Goal: Information Seeking & Learning: Understand site structure

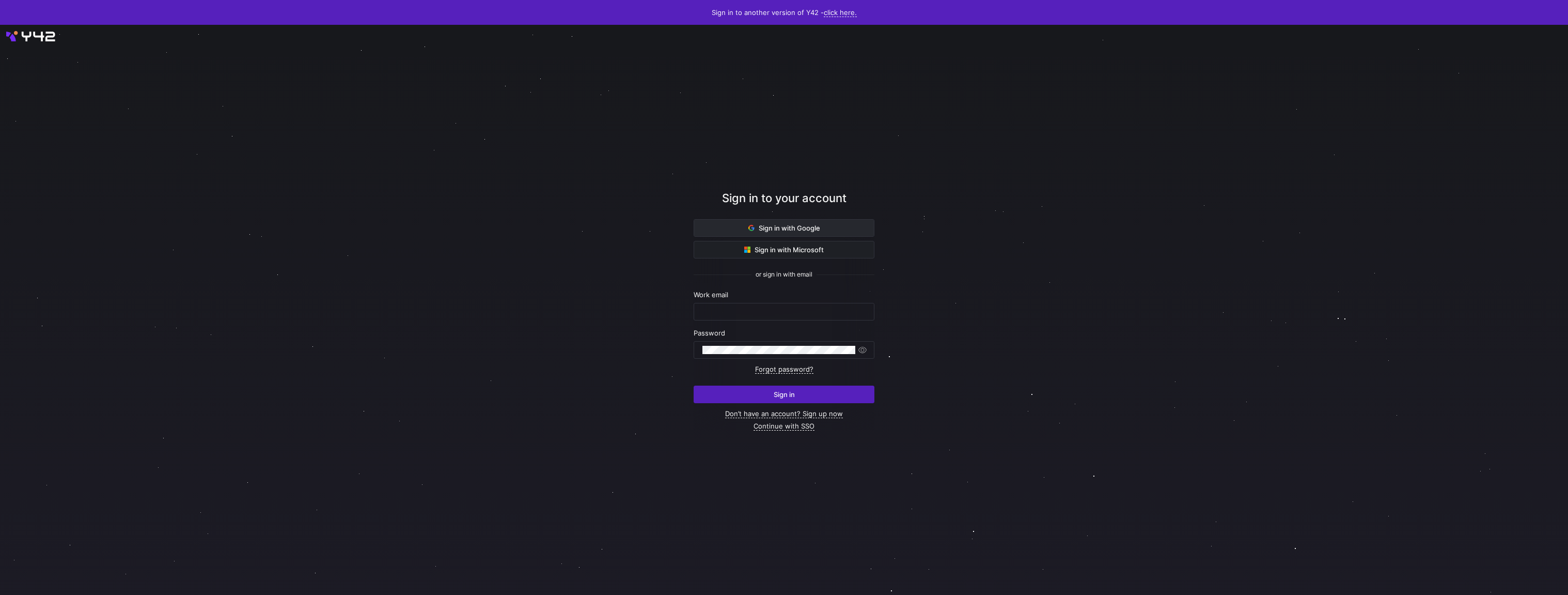
click at [775, 225] on span "Sign in with Google" at bounding box center [784, 227] width 72 height 8
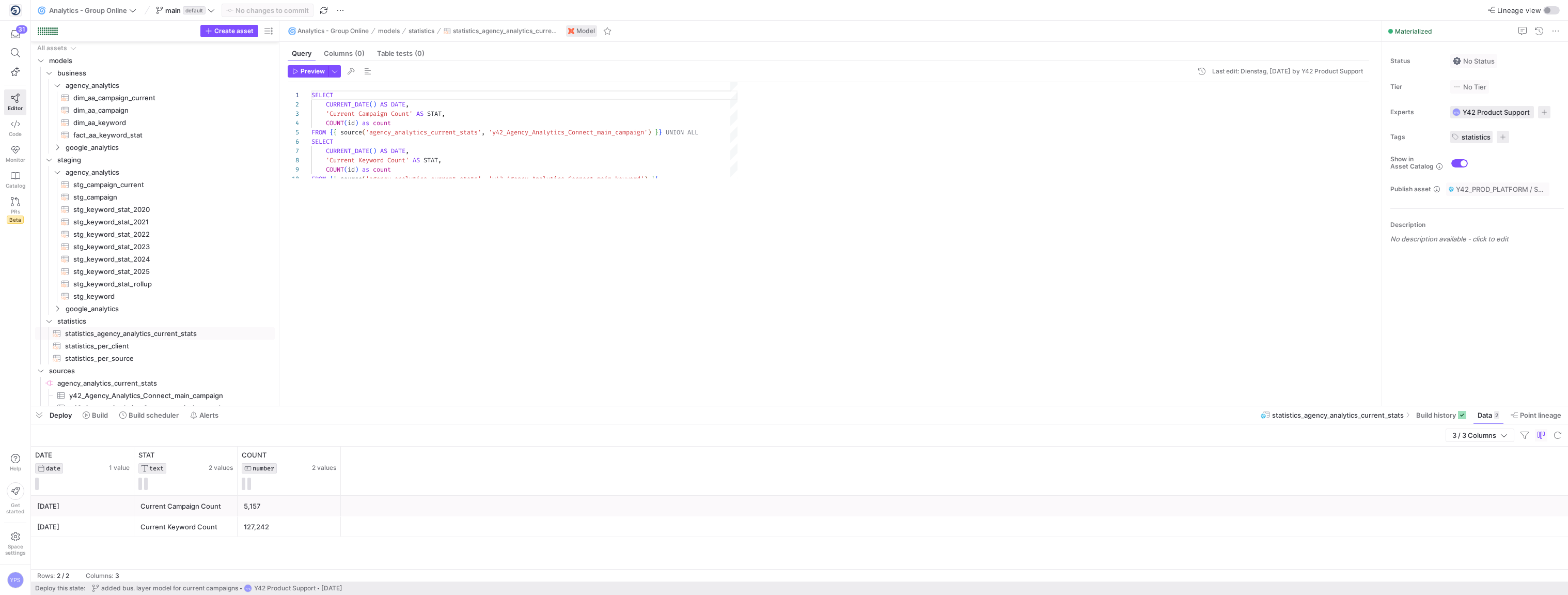
scroll to position [93, 0]
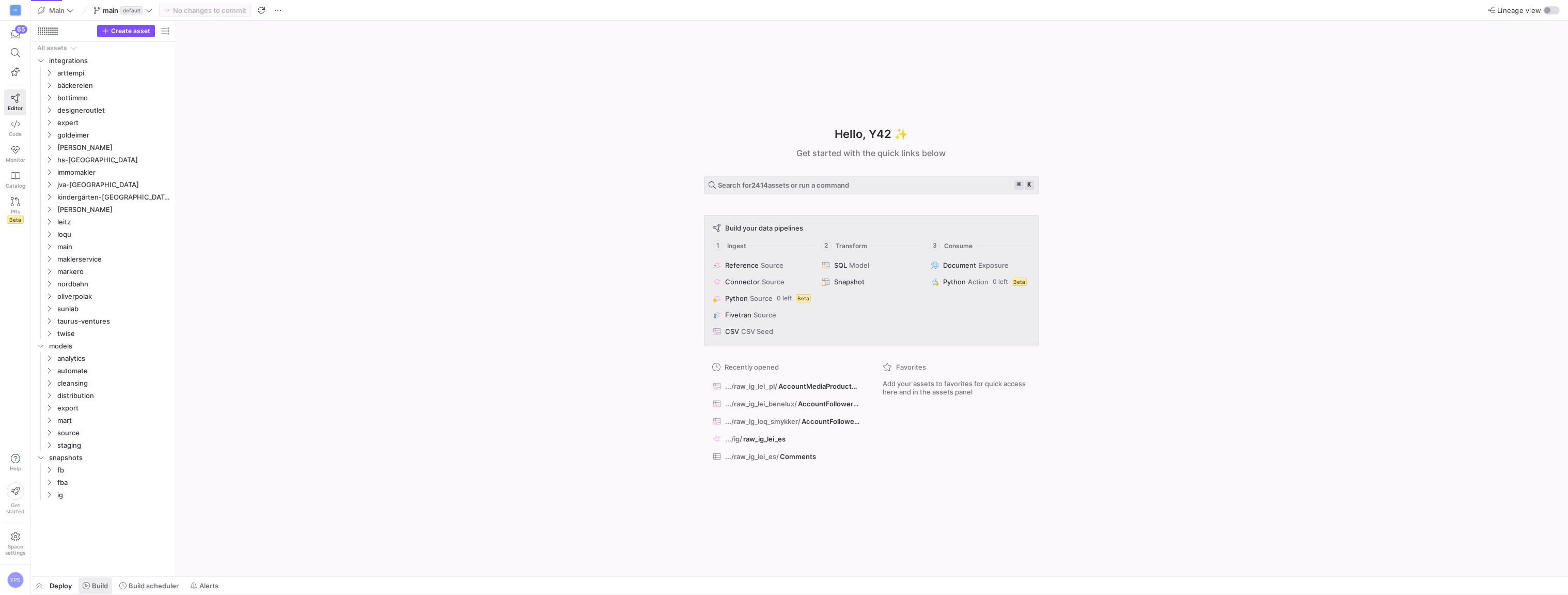
click at [89, 587] on icon at bounding box center [86, 585] width 7 height 7
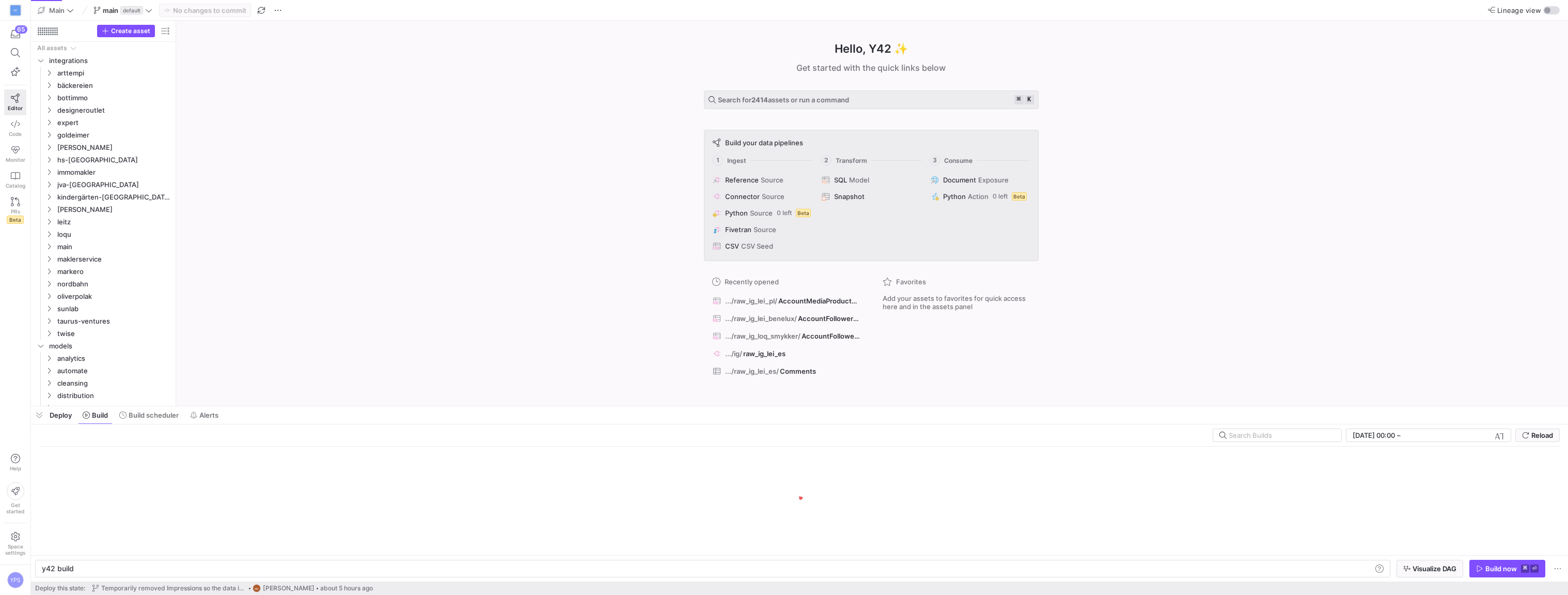
scroll to position [0, 31]
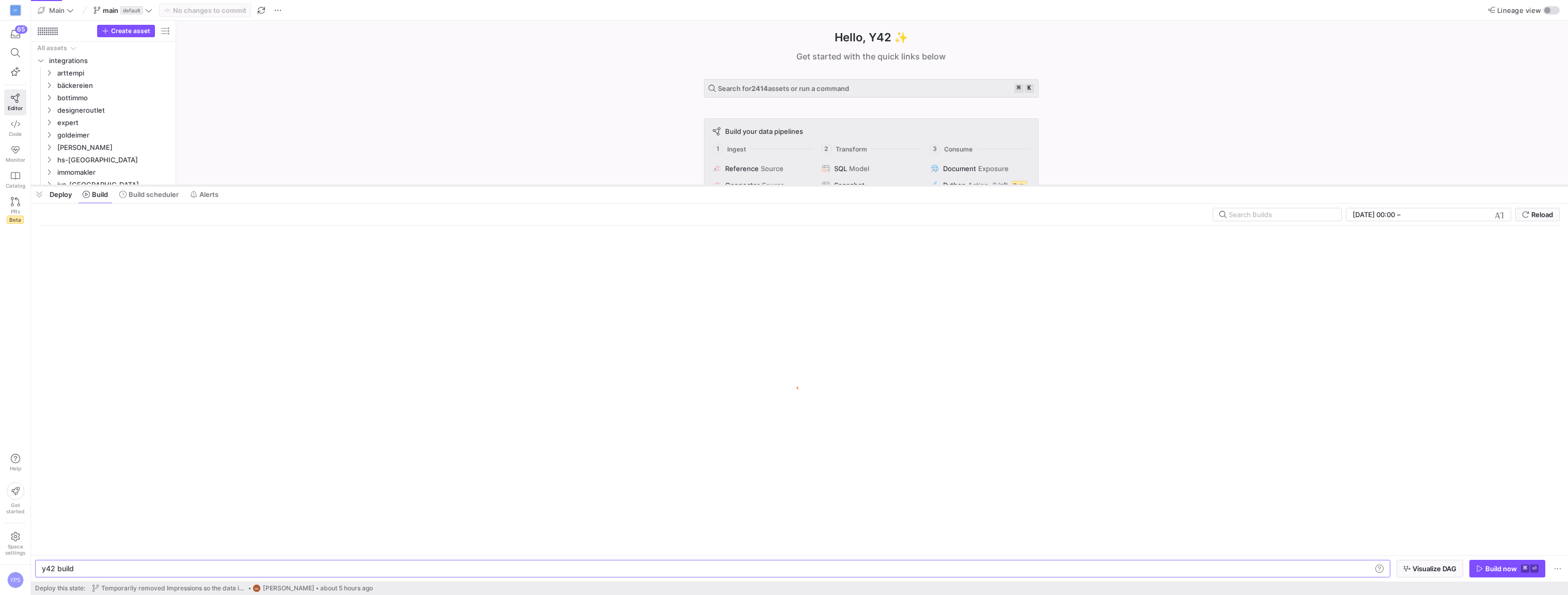
drag, startPoint x: 430, startPoint y: 405, endPoint x: 466, endPoint y: 184, distance: 223.9
click at [466, 184] on div at bounding box center [799, 185] width 1537 height 4
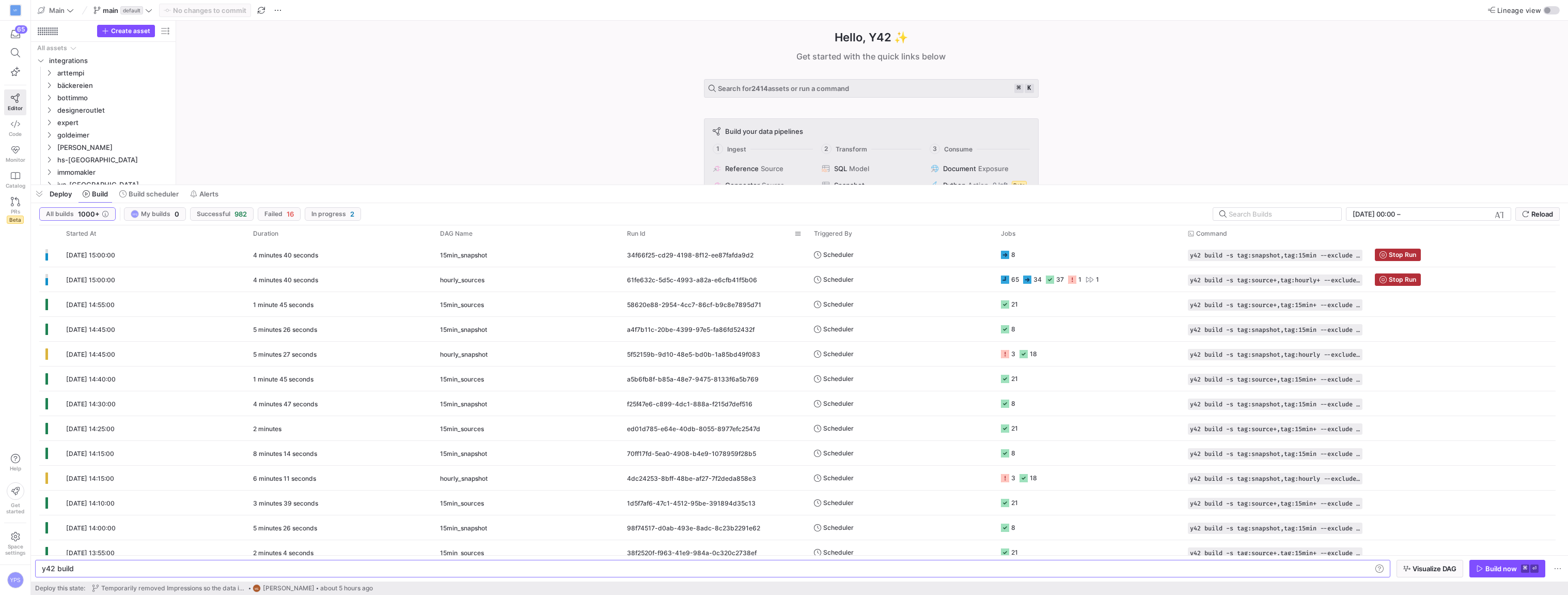
click at [495, 41] on div "Hello, Y42 ✨ Get started with the quick links below Search for 2414 assets or r…" at bounding box center [871, 103] width 1382 height 164
click at [1325, 213] on input "text" at bounding box center [1281, 213] width 104 height 8
click at [1306, 214] on input "text" at bounding box center [1281, 213] width 104 height 8
paste input "15min_sources"
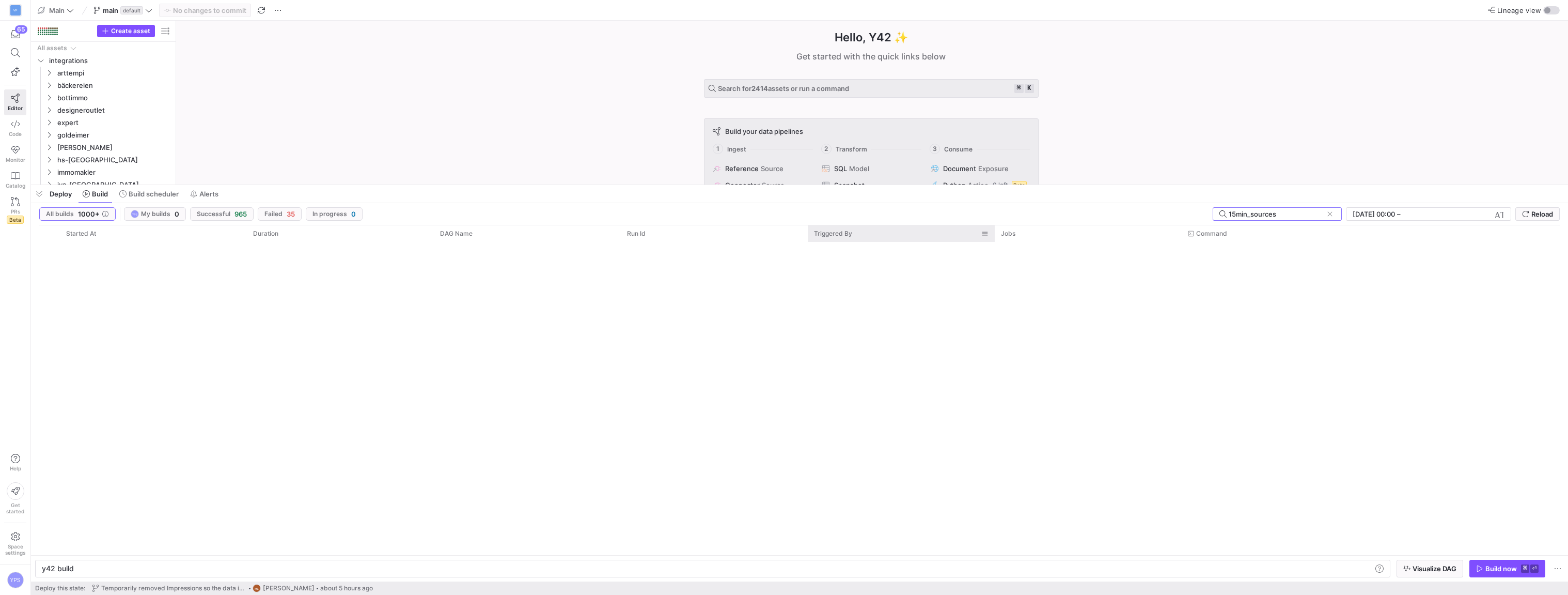
scroll to position [4570, 0]
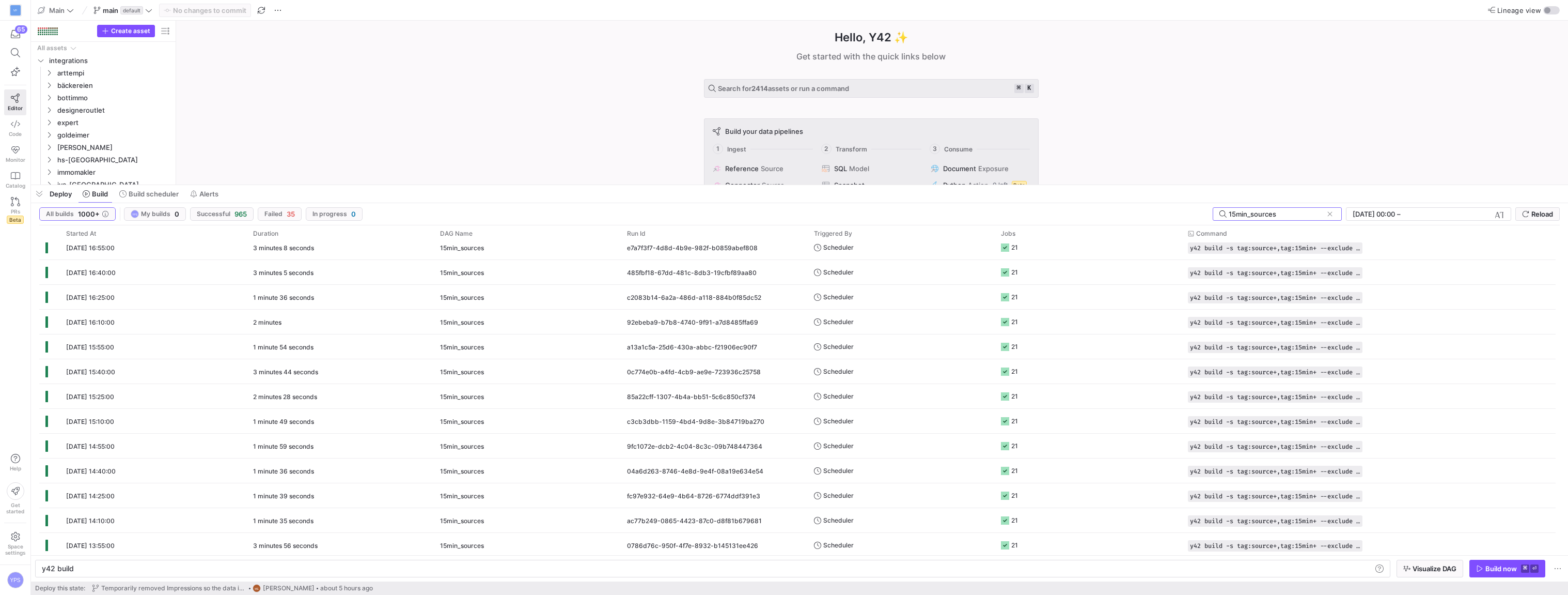
type input "15min_sources"
click at [1375, 212] on input "[DATE] 00:00" at bounding box center [1374, 213] width 42 height 8
click at [1499, 216] on span "button" at bounding box center [1499, 213] width 10 height 10
click at [1455, 343] on span "28" at bounding box center [1456, 344] width 15 height 15
type input "[DATE] 15:05"
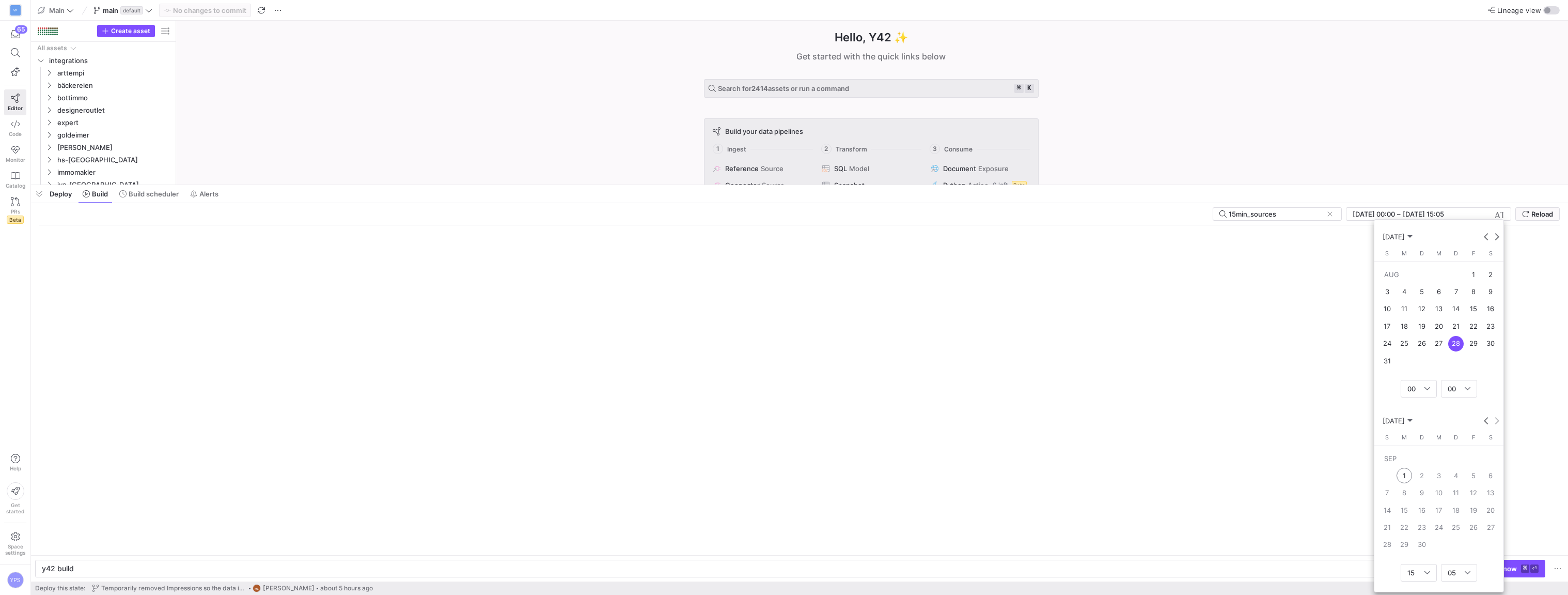
type input "[DATE] 00:00"
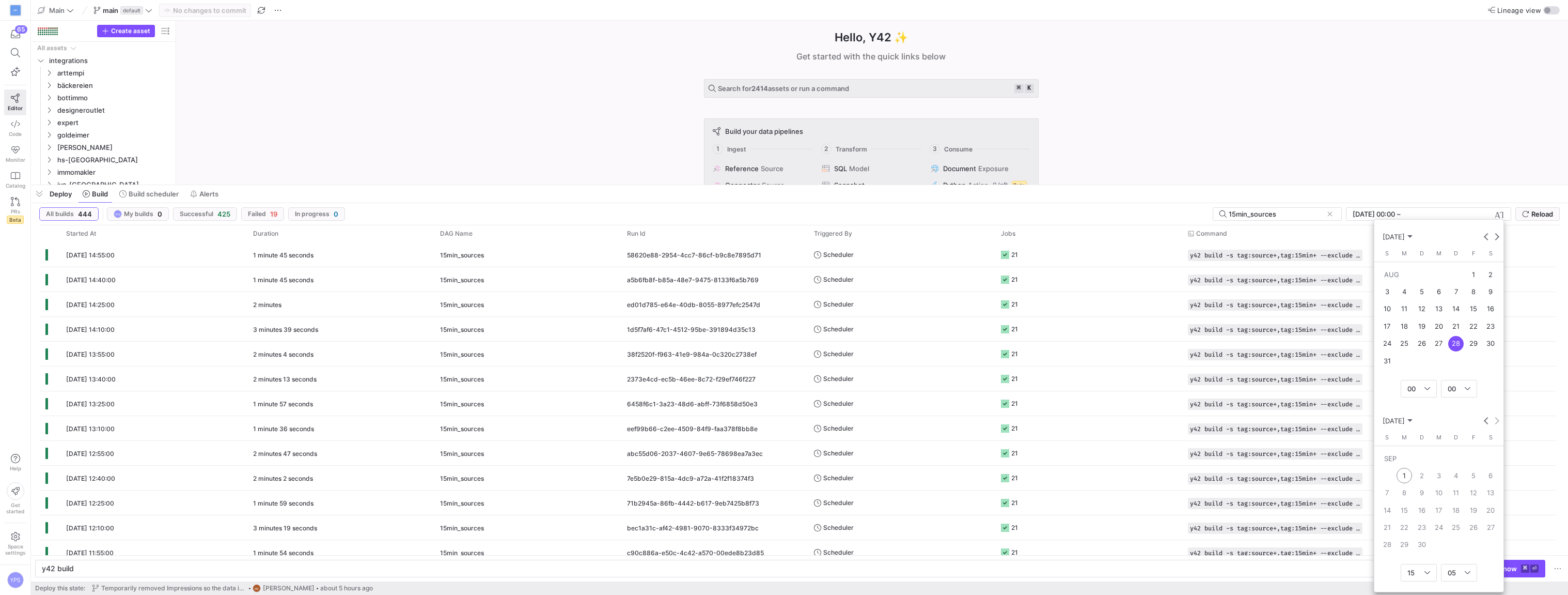
click at [1472, 343] on span "29" at bounding box center [1474, 344] width 15 height 15
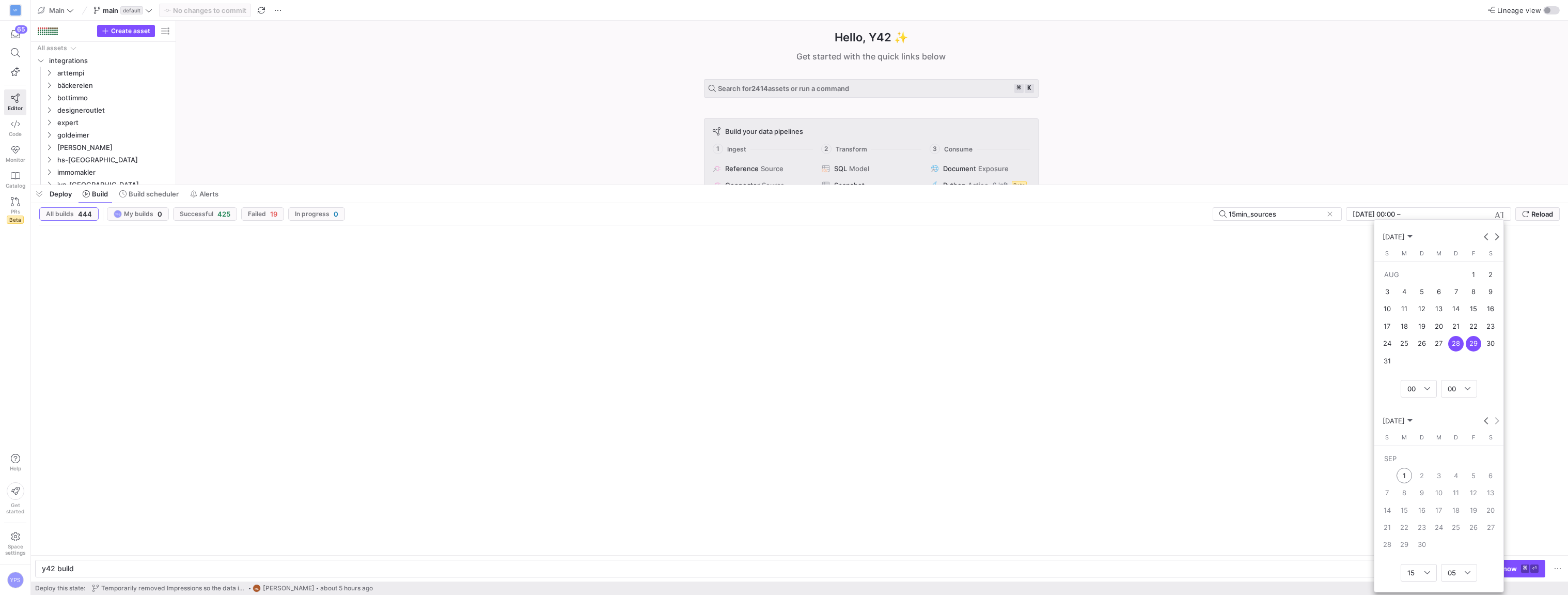
type input "[DATE] 00:00"
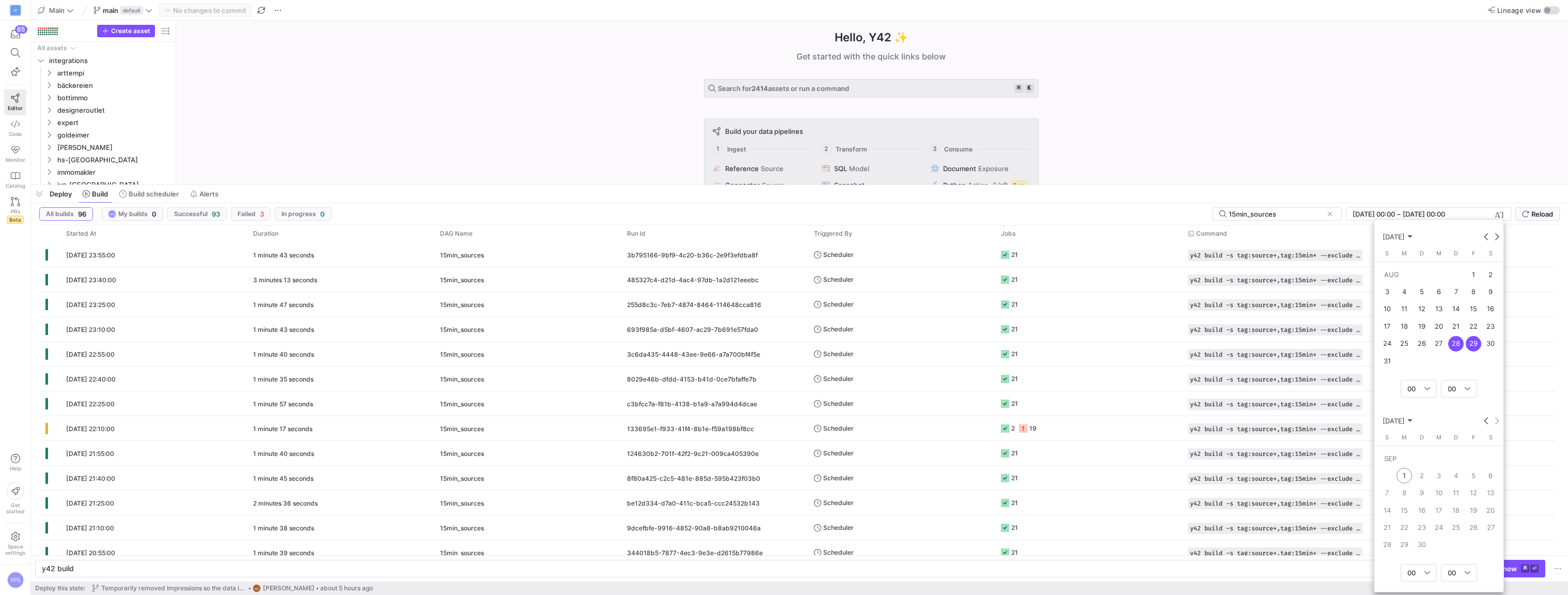
click at [1209, 191] on div at bounding box center [784, 298] width 1568 height 595
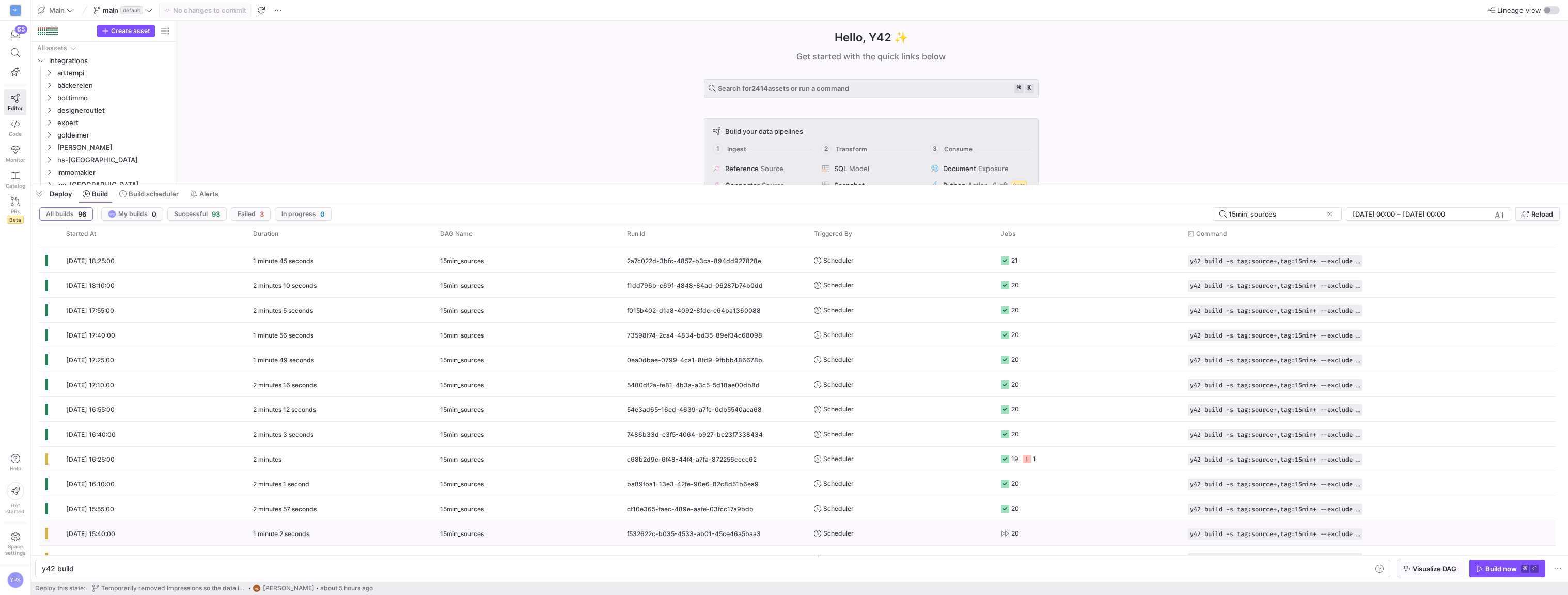
click at [572, 530] on div "15min_sources" at bounding box center [527, 533] width 175 height 25
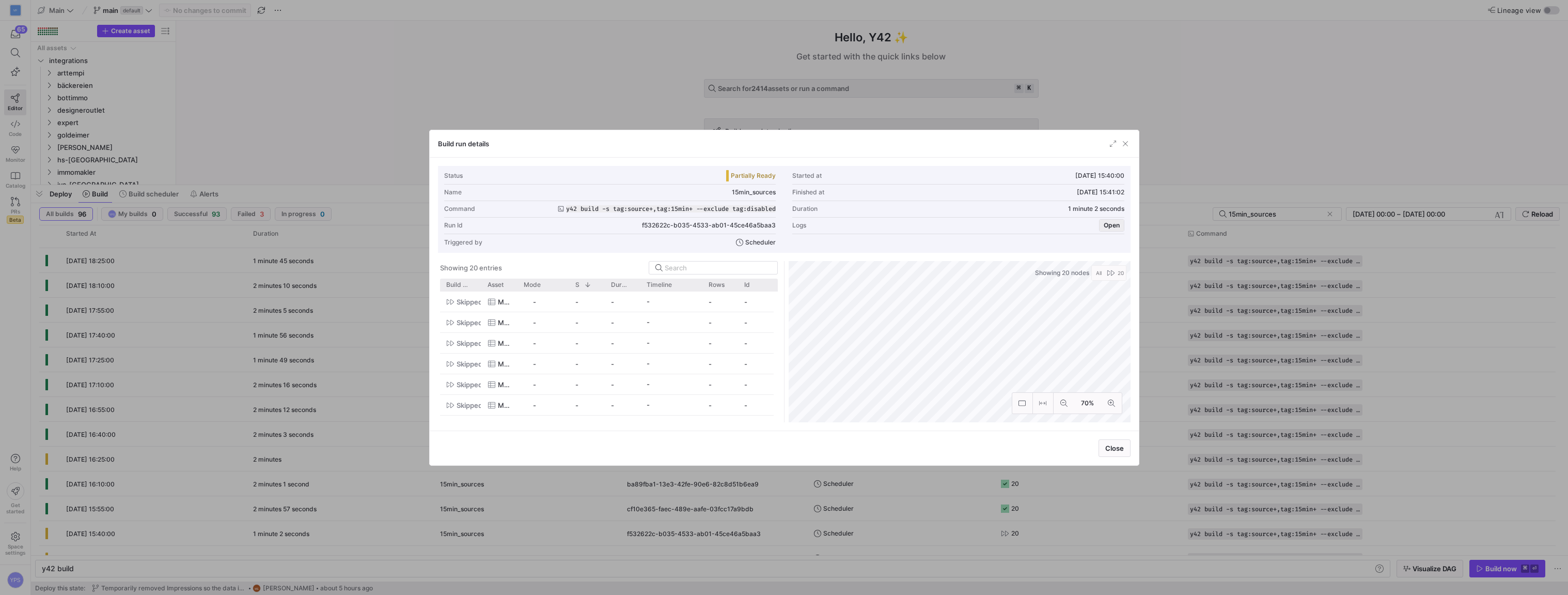
click at [1107, 227] on span "Open" at bounding box center [1112, 225] width 16 height 7
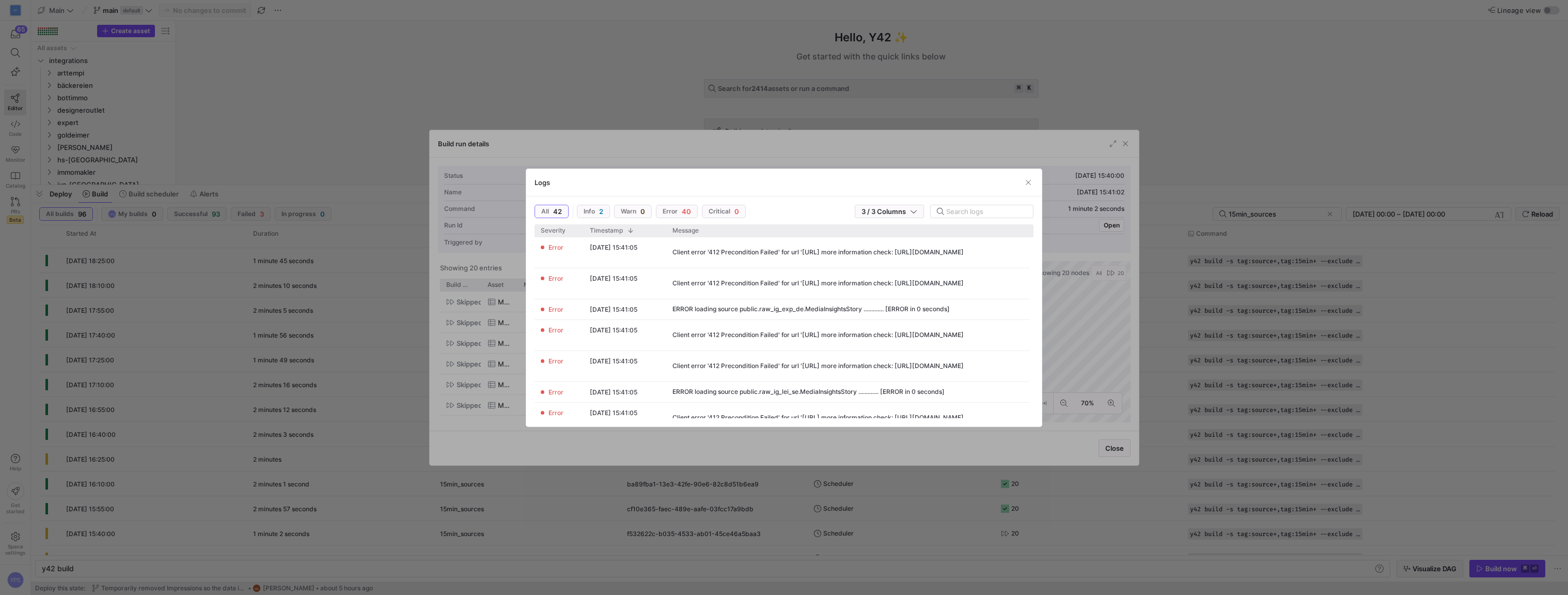
click at [596, 195] on div "Logs" at bounding box center [784, 183] width 515 height 28
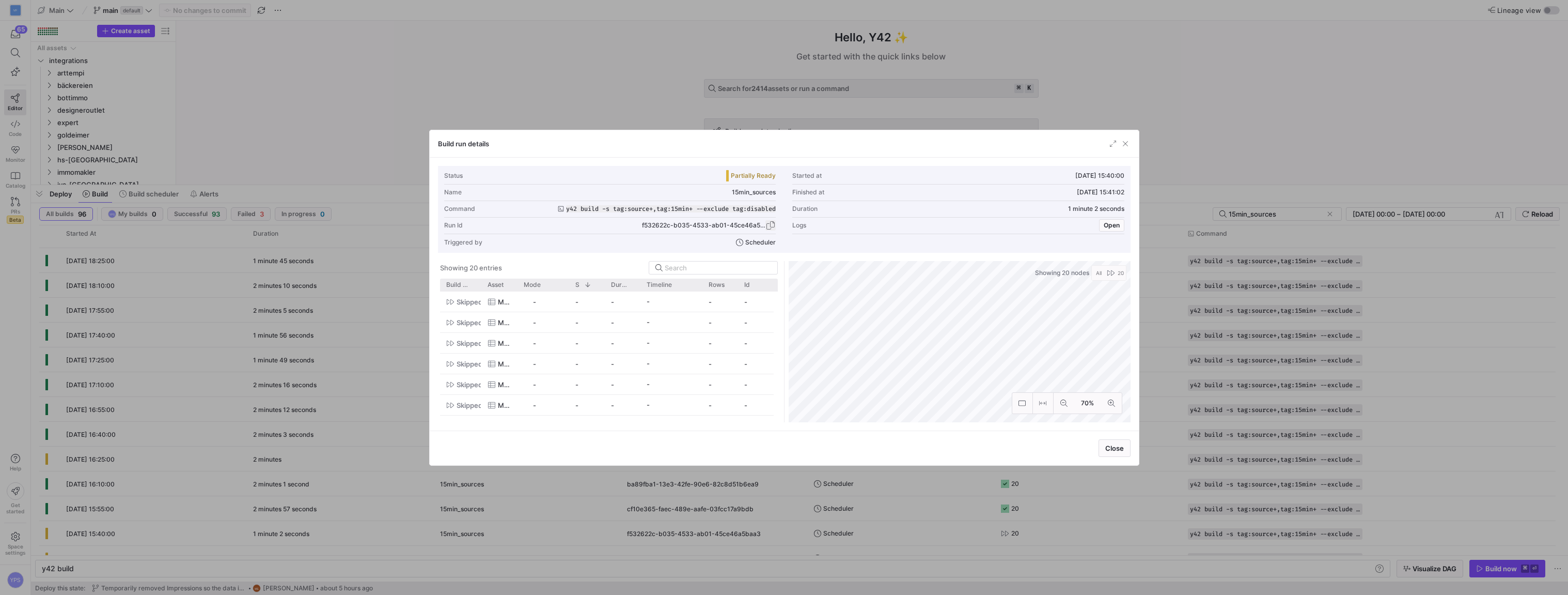
click at [771, 225] on span "button" at bounding box center [771, 225] width 10 height 10
click at [237, 301] on div at bounding box center [784, 298] width 1568 height 595
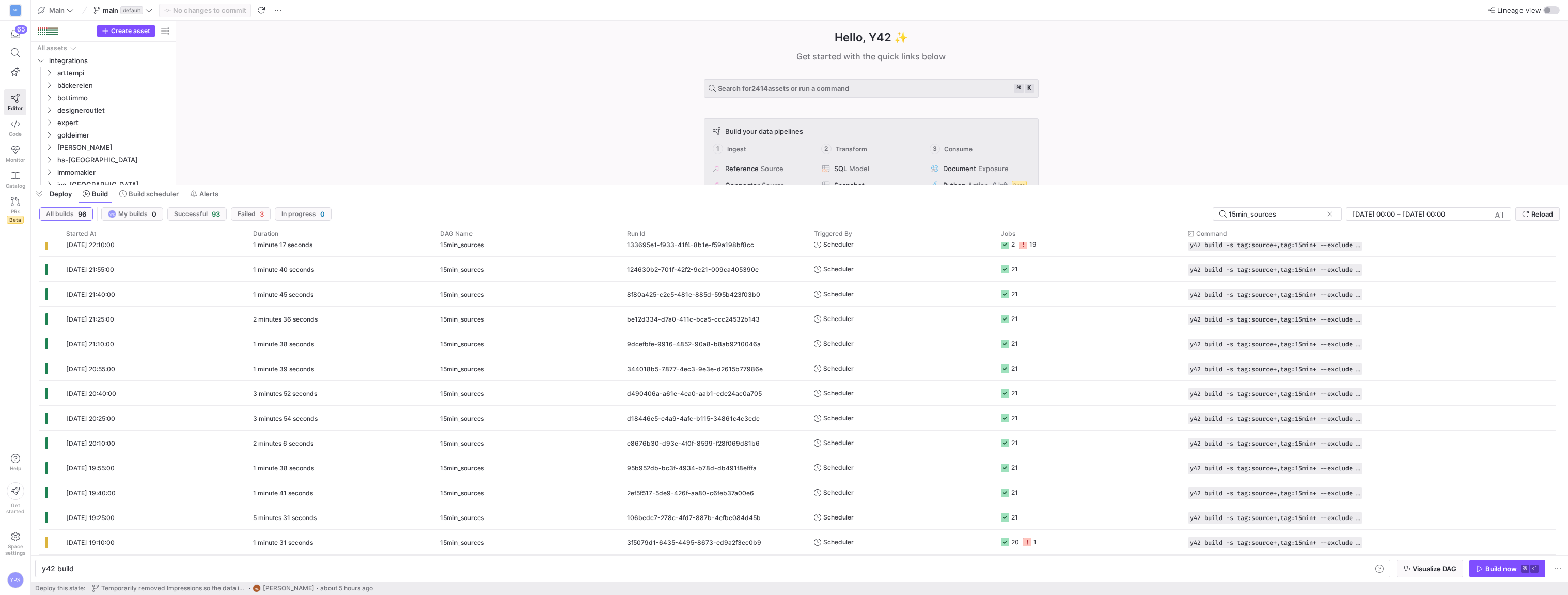
scroll to position [0, 0]
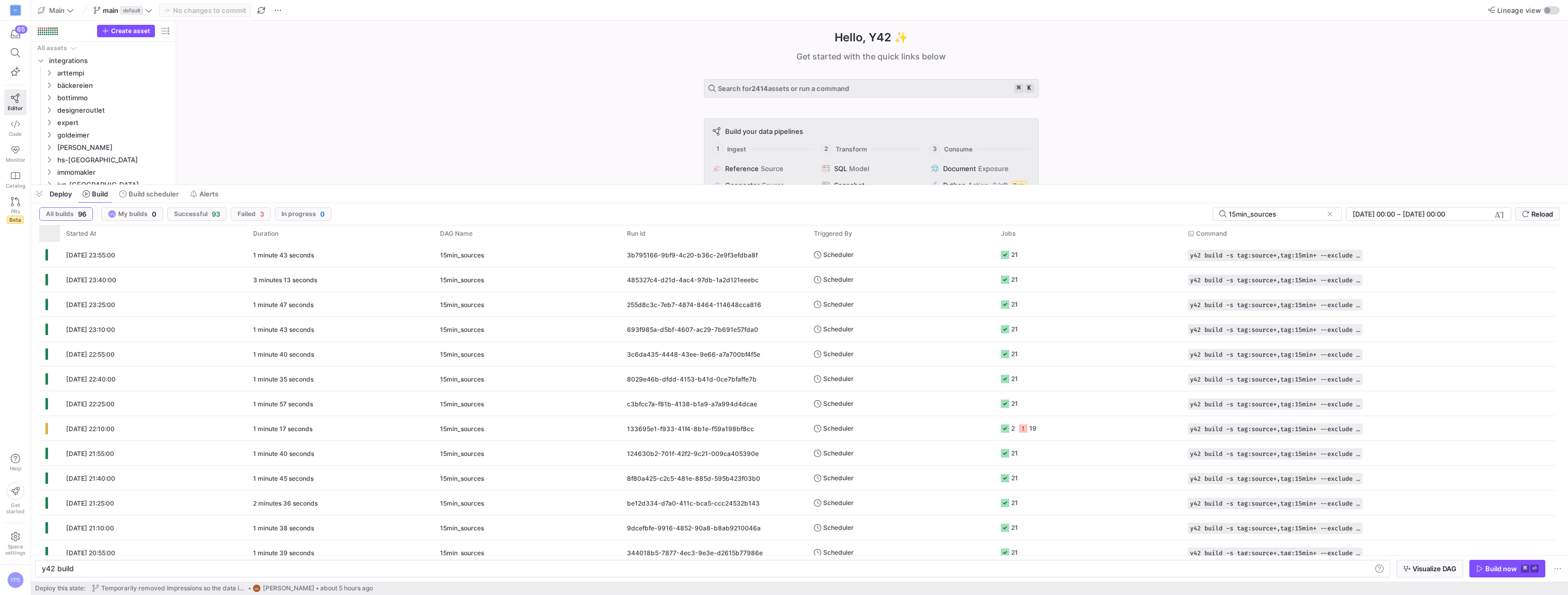
click at [45, 234] on div at bounding box center [49, 234] width 8 height 12
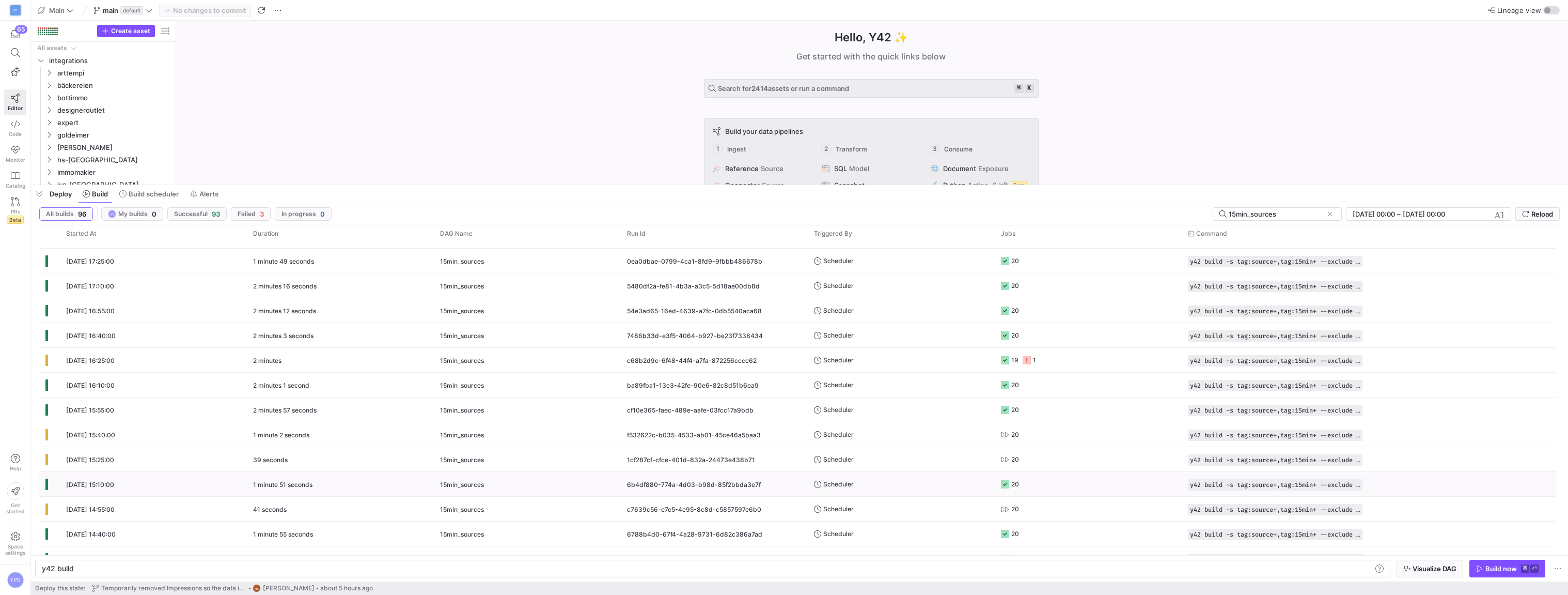
scroll to position [652, 0]
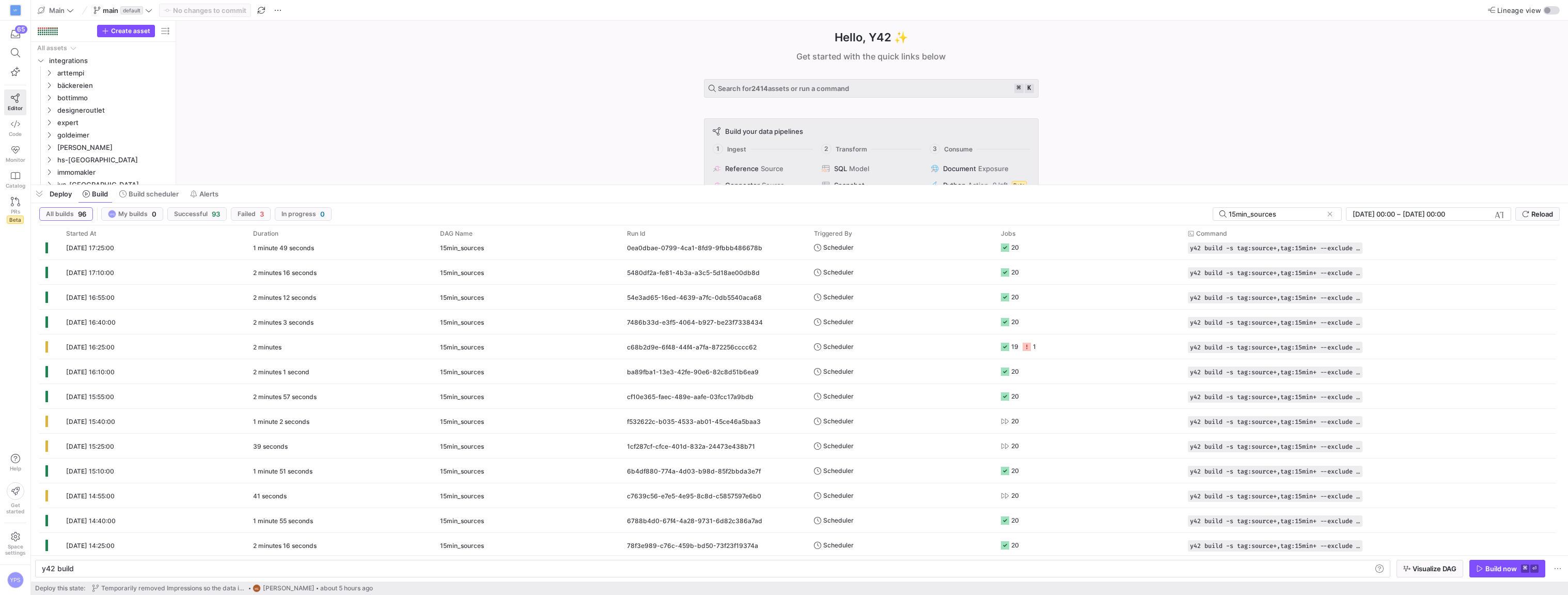
click at [774, 19] on y42-top-nav "Main main default No changes to commit Lineage view" at bounding box center [799, 10] width 1537 height 21
click at [49, 9] on span "Main" at bounding box center [57, 10] width 15 height 8
click at [17, 8] on div at bounding box center [784, 298] width 1568 height 595
click at [17, 8] on div "VF" at bounding box center [15, 10] width 10 height 10
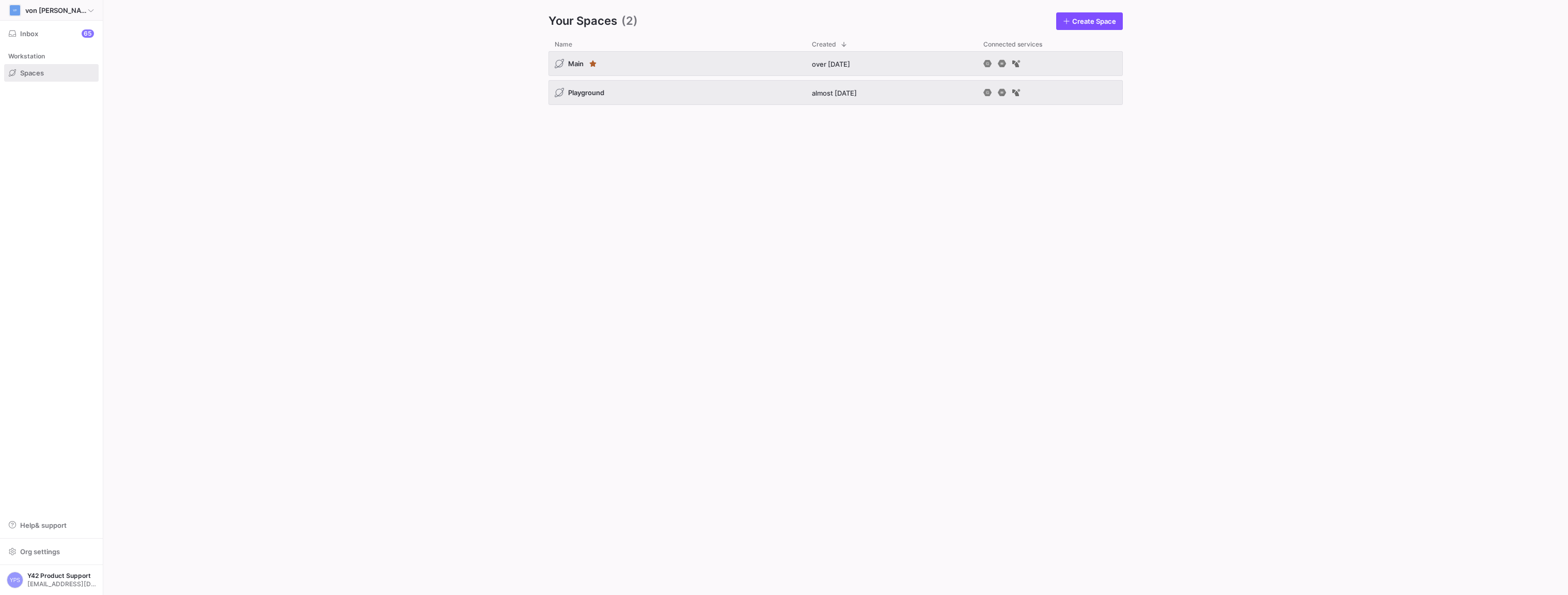
click at [86, 11] on div "VF von [PERSON_NAME]" at bounding box center [51, 10] width 86 height 12
type input "ryzon"
click at [46, 54] on div "Ryzon" at bounding box center [52, 57] width 90 height 8
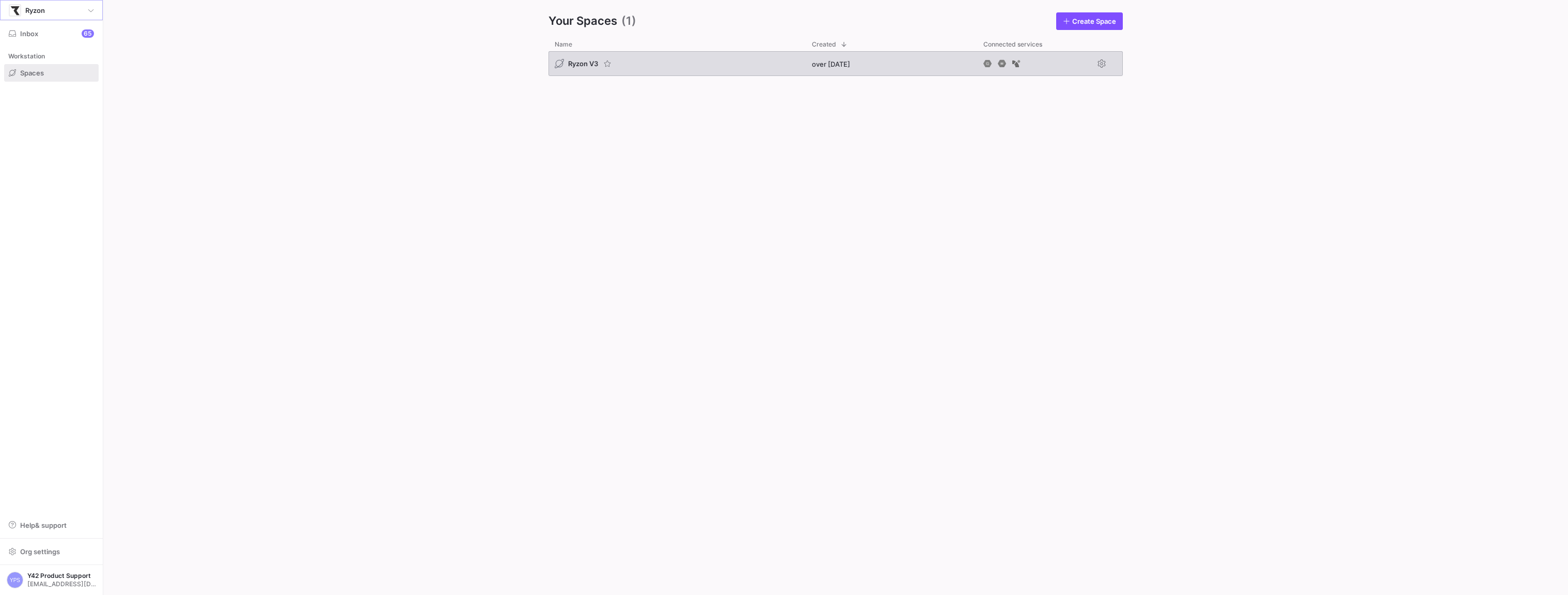
click at [583, 62] on span "Ryzon V3" at bounding box center [583, 63] width 30 height 8
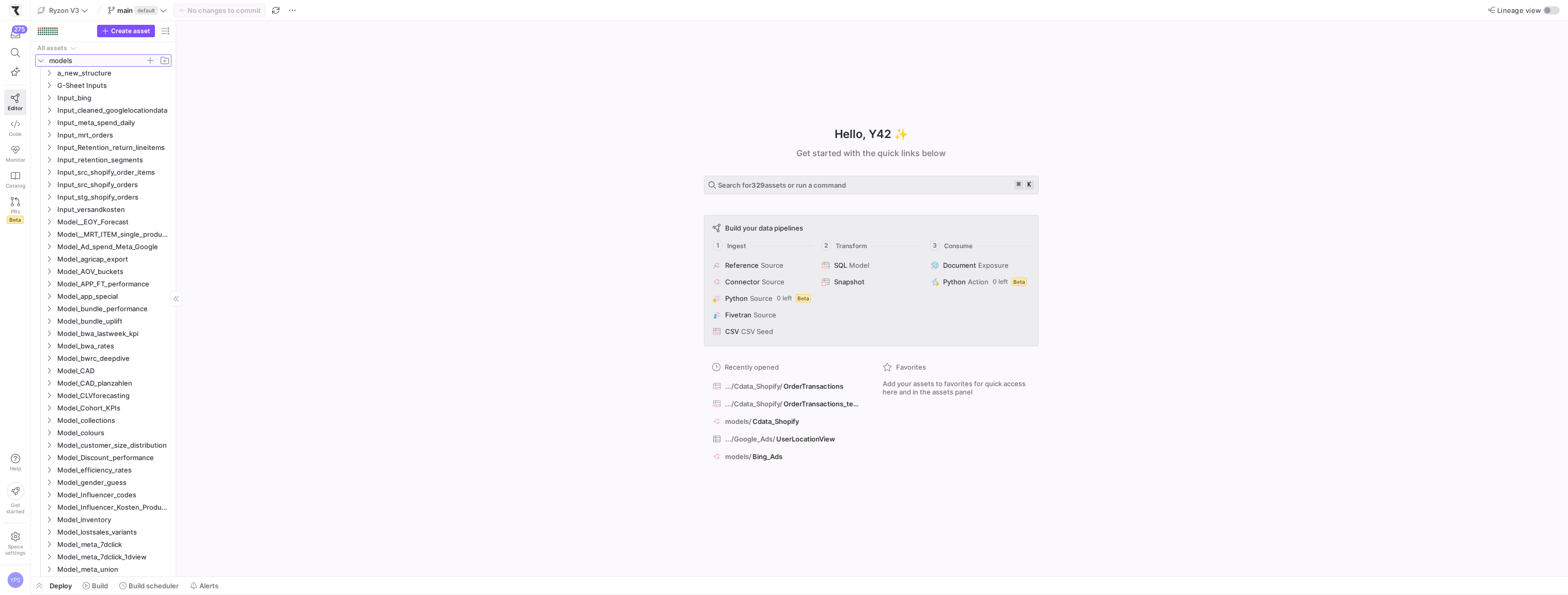
click at [42, 59] on icon "Press SPACE to select this row." at bounding box center [40, 60] width 7 height 6
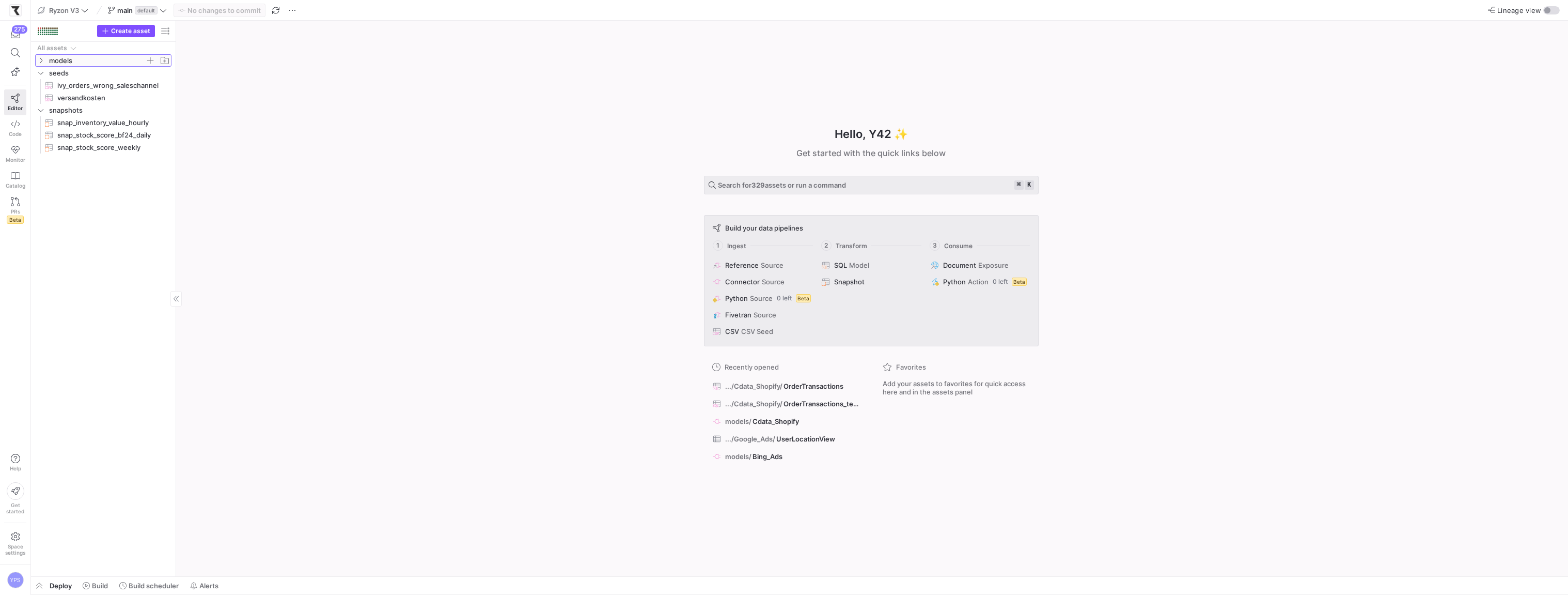
click at [38, 62] on icon at bounding box center [40, 60] width 7 height 6
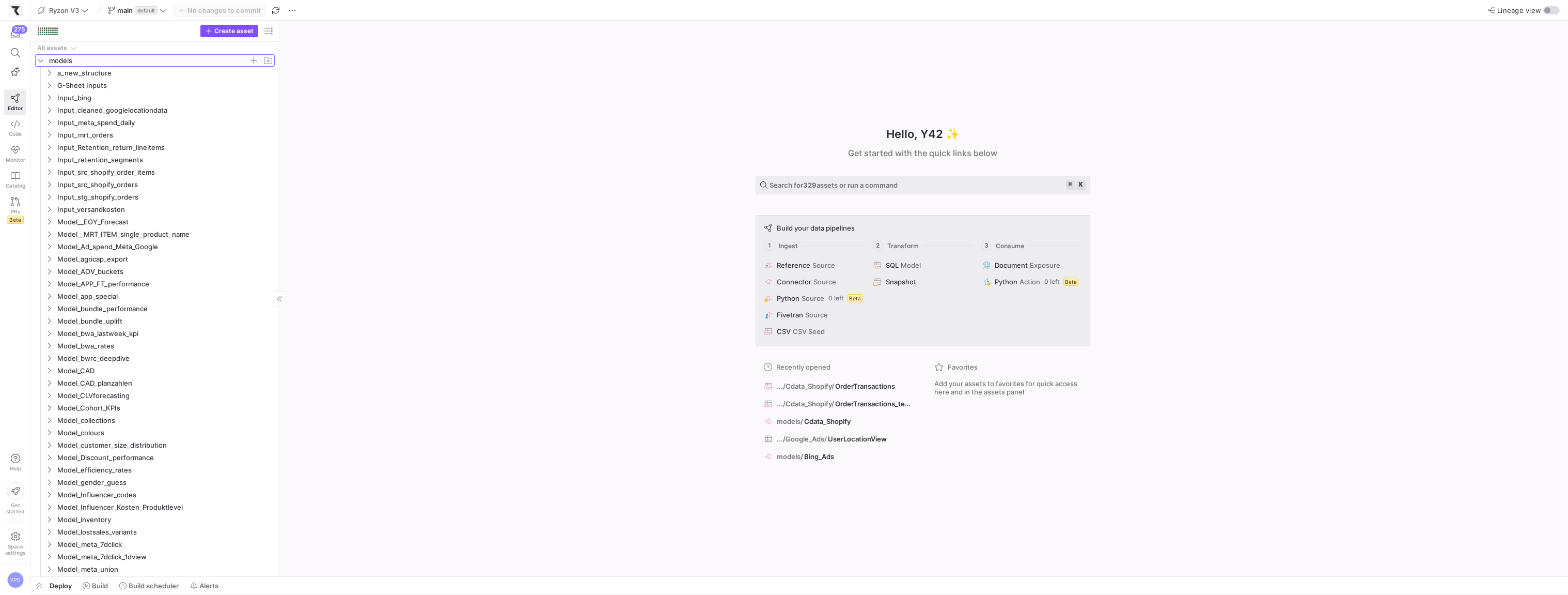
drag, startPoint x: 175, startPoint y: 151, endPoint x: 335, endPoint y: 160, distance: 160.3
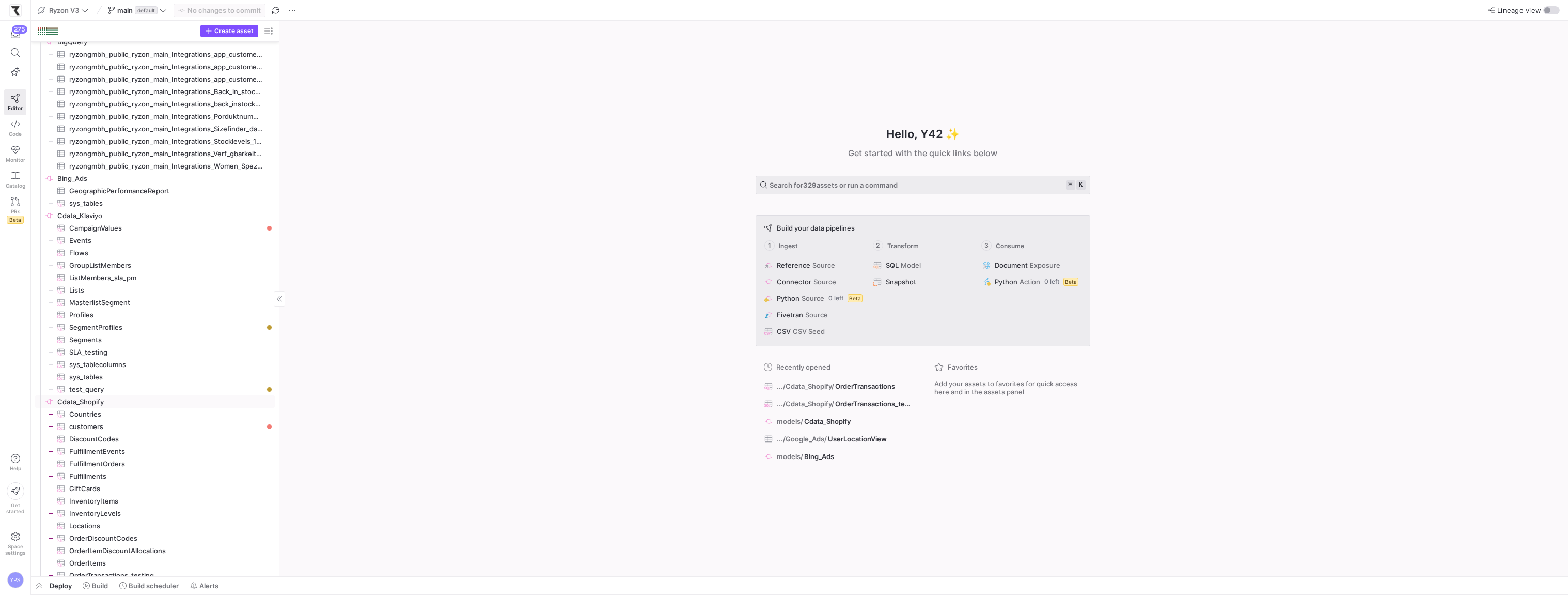
scroll to position [1172, 0]
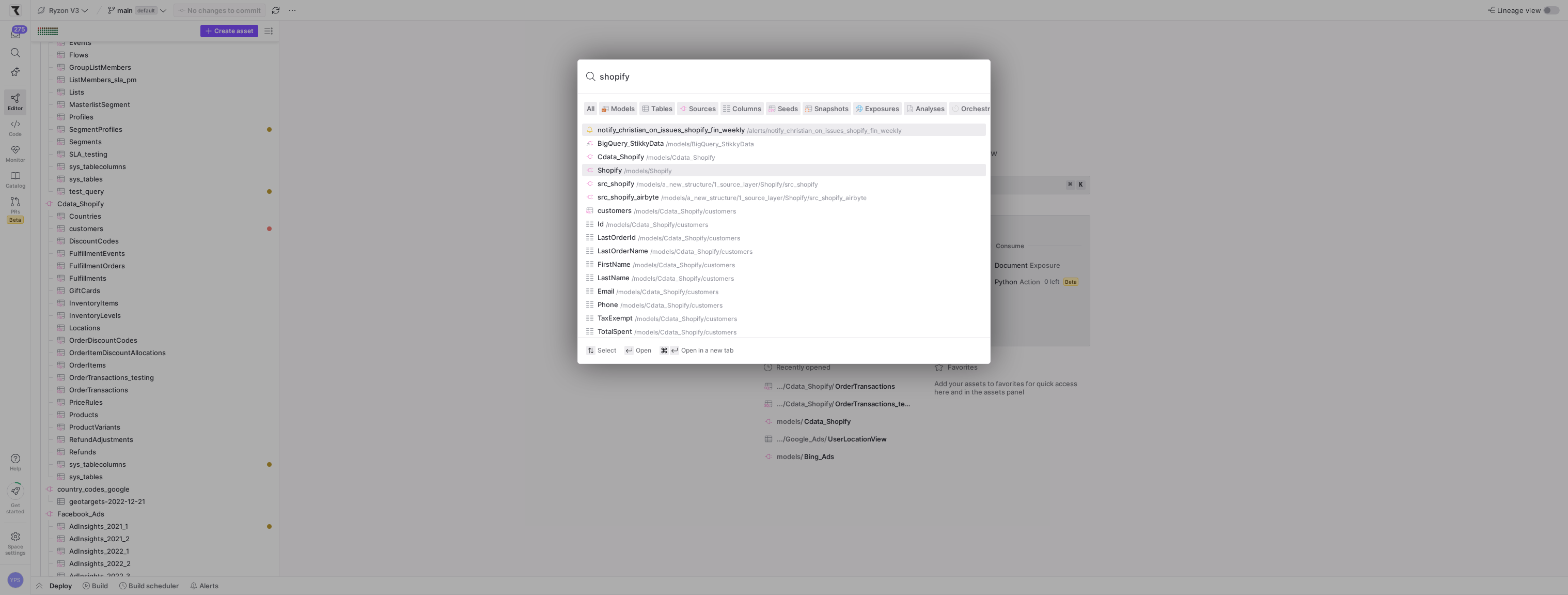
type input "shopify"
click at [700, 170] on div "/models /Shopify" at bounding box center [803, 170] width 358 height 7
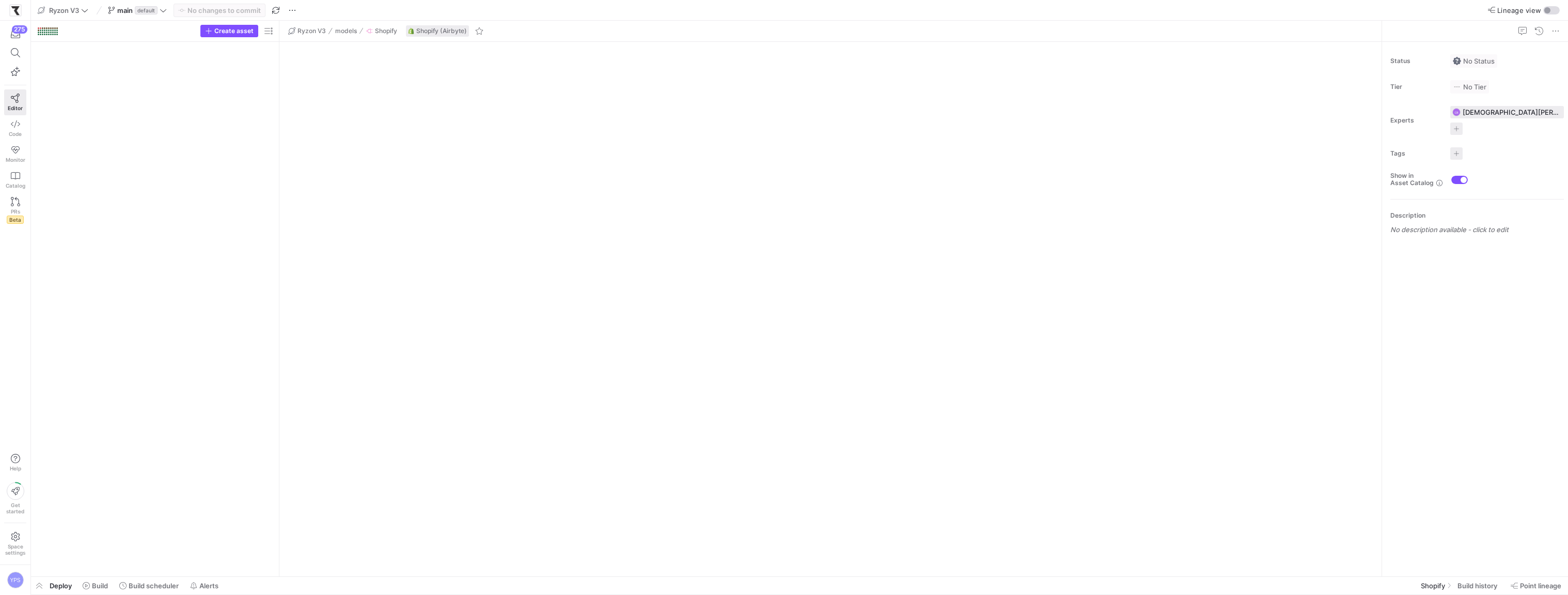
scroll to position [2032, 0]
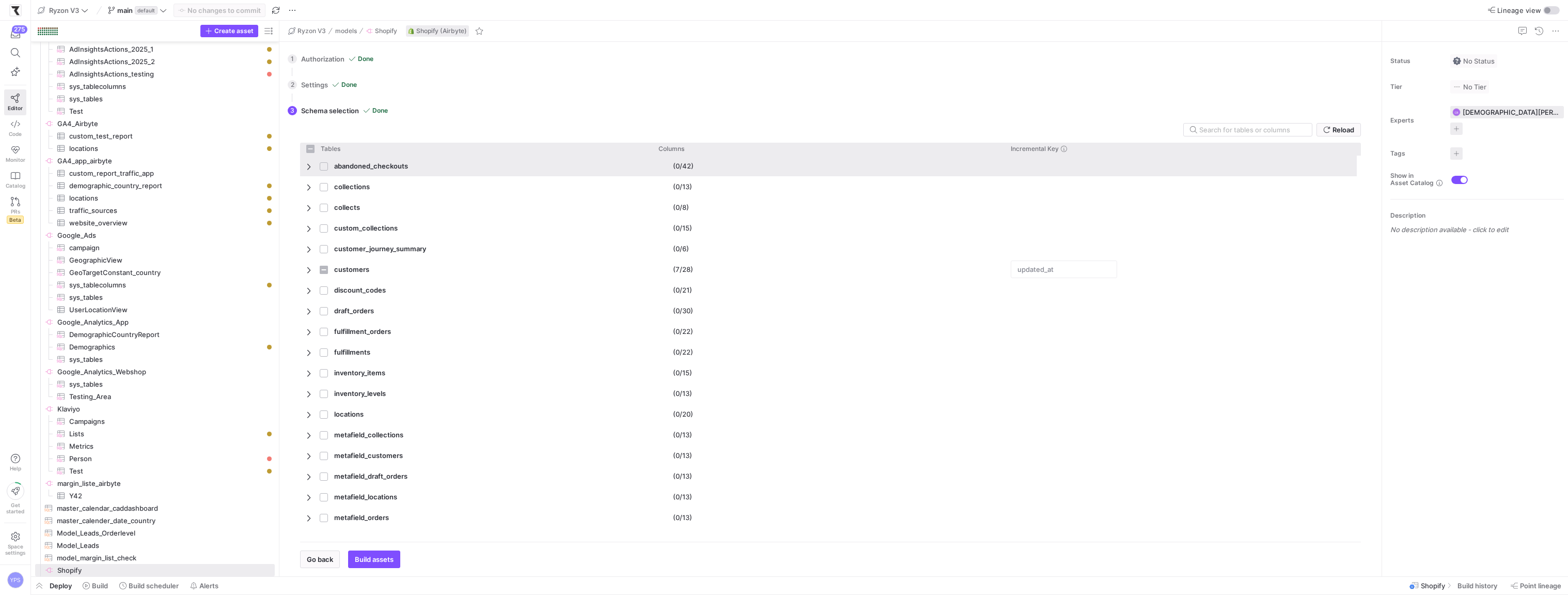
checkbox input "false"
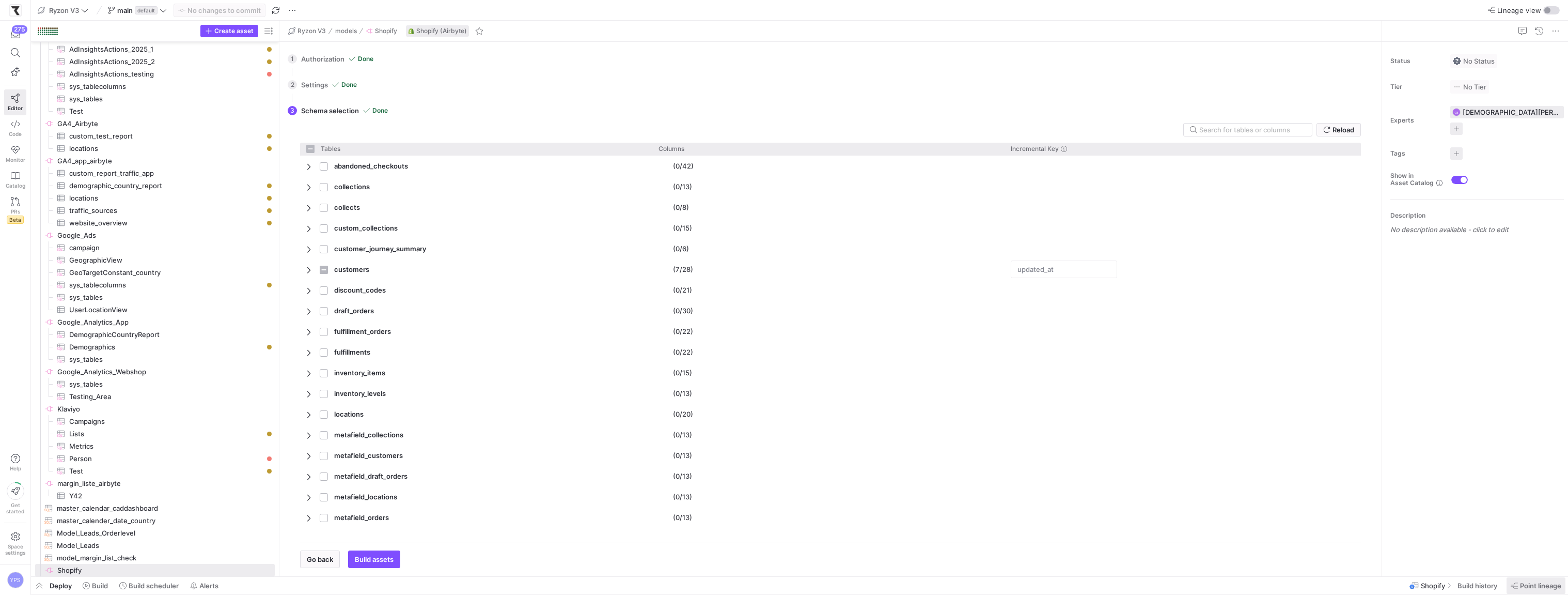
click at [1538, 589] on span "Point lineage" at bounding box center [1541, 585] width 42 height 8
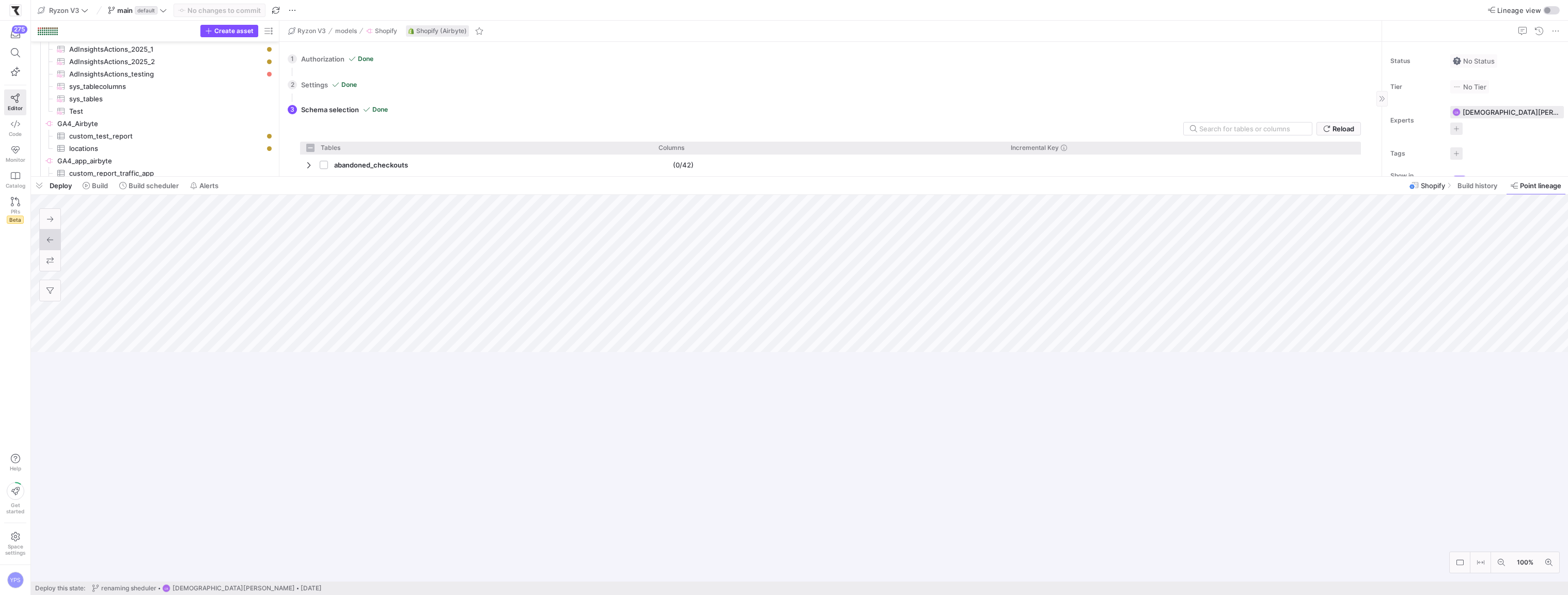
drag, startPoint x: 1394, startPoint y: 405, endPoint x: 1397, endPoint y: 172, distance: 233.0
click at [1397, 175] on div at bounding box center [799, 176] width 1537 height 4
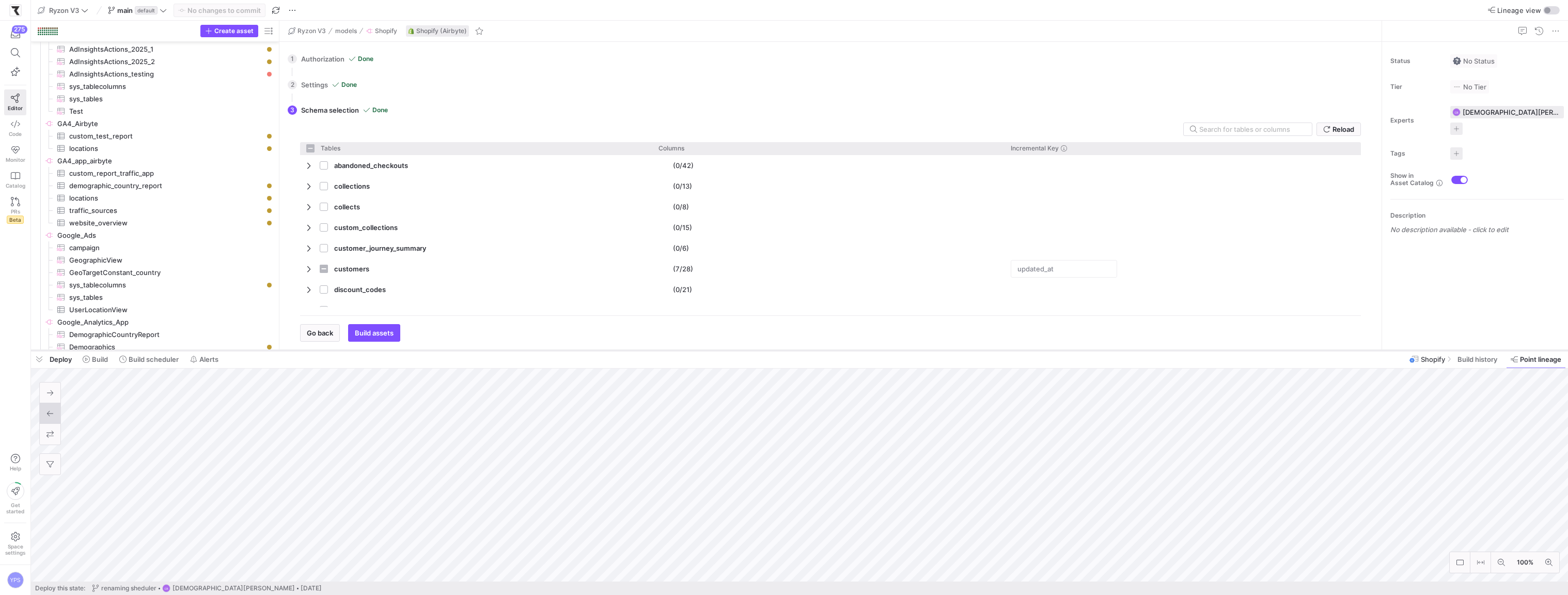
drag, startPoint x: 599, startPoint y: 173, endPoint x: 613, endPoint y: 350, distance: 177.6
click at [613, 350] on div at bounding box center [799, 350] width 1537 height 4
click at [599, 30] on div "Ryzon V3 models Shopify Shopify (Airbyte)" at bounding box center [831, 31] width 1103 height 21
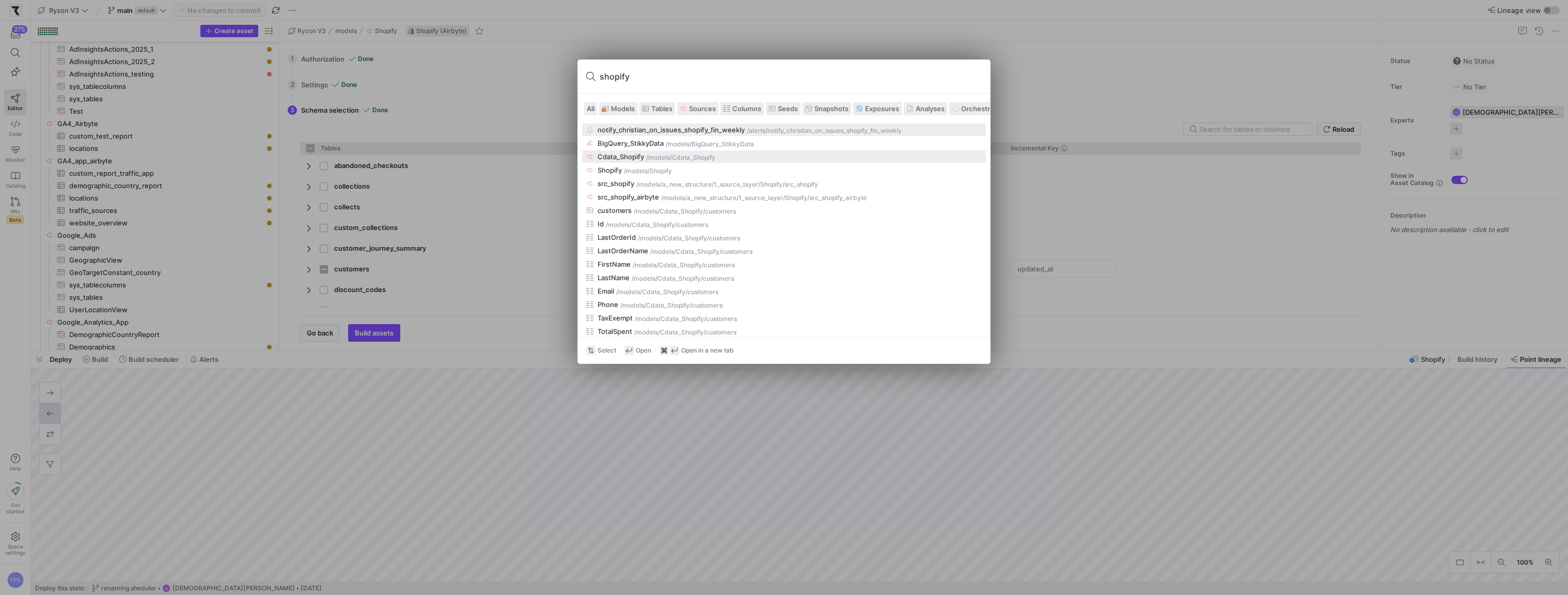
type input "shopify"
click at [640, 157] on div "Cdata_Shopify" at bounding box center [621, 156] width 46 height 8
